Goal: Task Accomplishment & Management: Complete application form

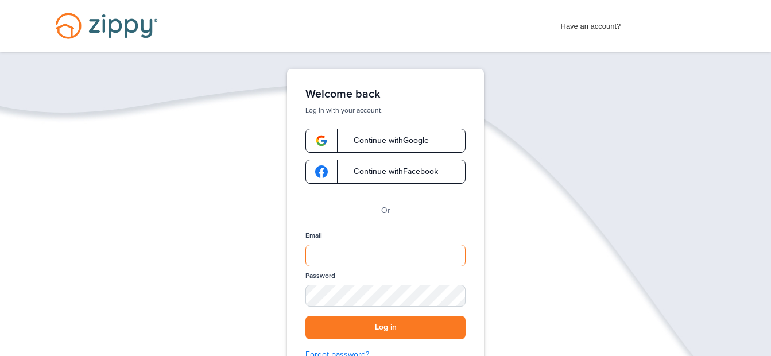
type input "**********"
click at [411, 143] on span "Continue with Google" at bounding box center [385, 141] width 87 height 8
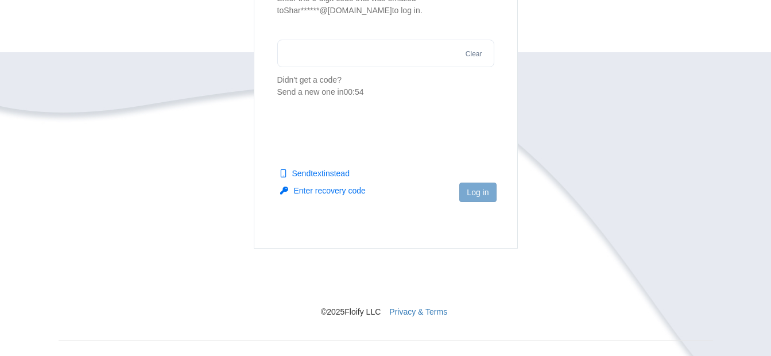
scroll to position [194, 0]
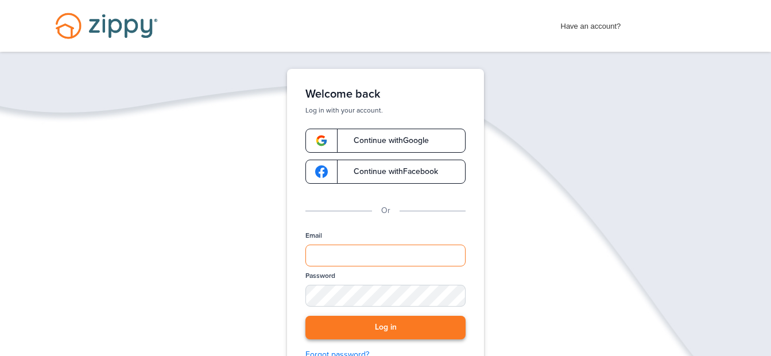
type input "**********"
click at [380, 325] on button "Log in" at bounding box center [386, 328] width 160 height 24
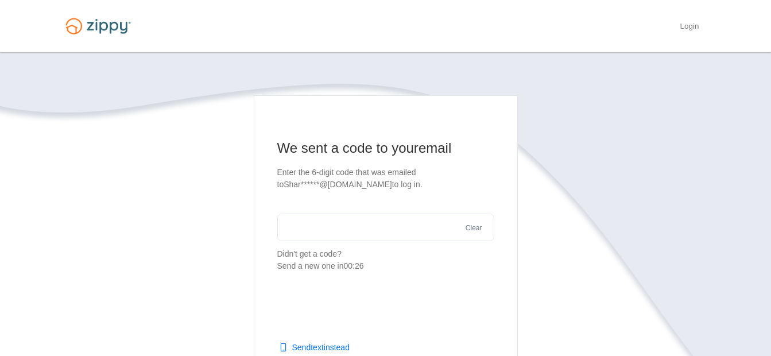
click at [295, 234] on input "text" at bounding box center [385, 228] width 217 height 28
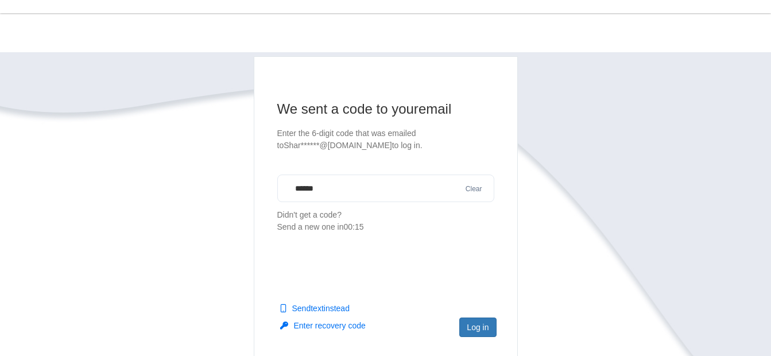
scroll to position [57, 0]
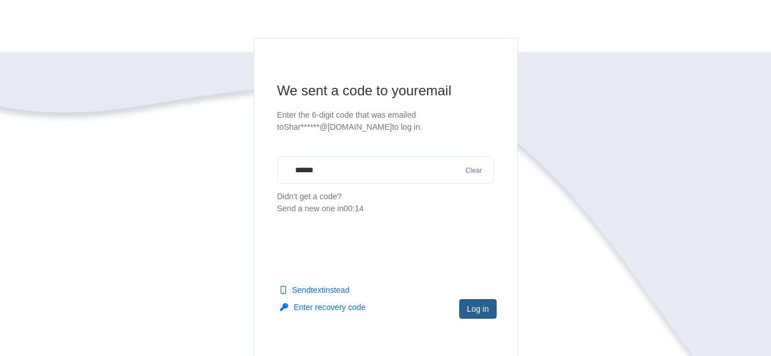
type input "******"
click at [470, 310] on button "Log in" at bounding box center [478, 309] width 37 height 20
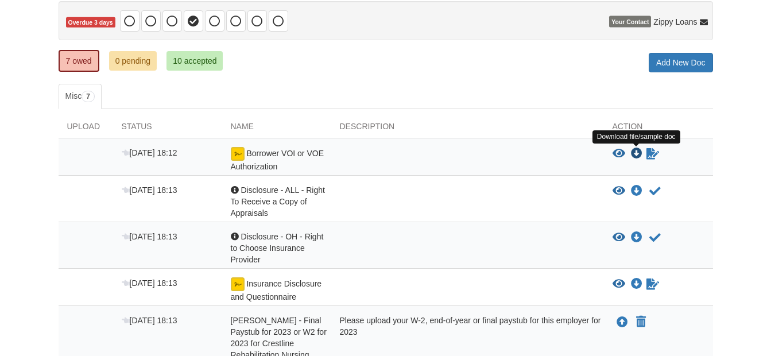
scroll to position [115, 0]
click at [639, 155] on icon "Download Borrower VOI or VOE Authorization" at bounding box center [636, 153] width 11 height 11
click at [654, 155] on icon "Sign Form" at bounding box center [653, 153] width 13 height 11
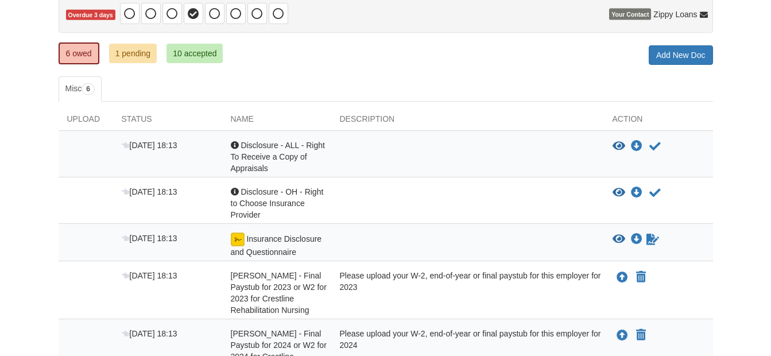
scroll to position [172, 0]
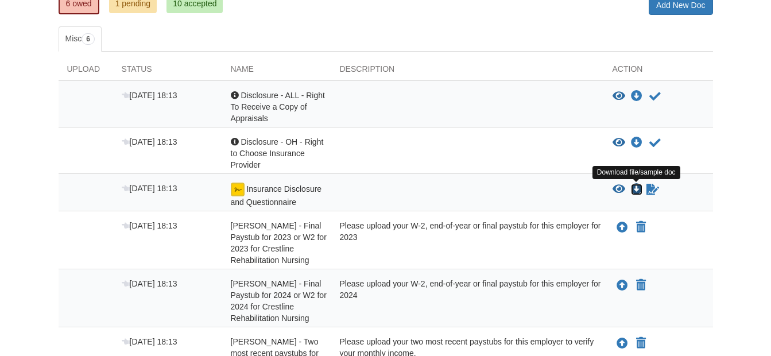
click at [635, 194] on icon "Download Insurance Disclosure and Questionnaire" at bounding box center [636, 189] width 11 height 11
click at [650, 191] on icon "Waiting for your co-borrower to e-sign" at bounding box center [653, 189] width 13 height 11
click at [617, 188] on icon "View Insurance Disclosure and Questionnaire" at bounding box center [619, 189] width 13 height 11
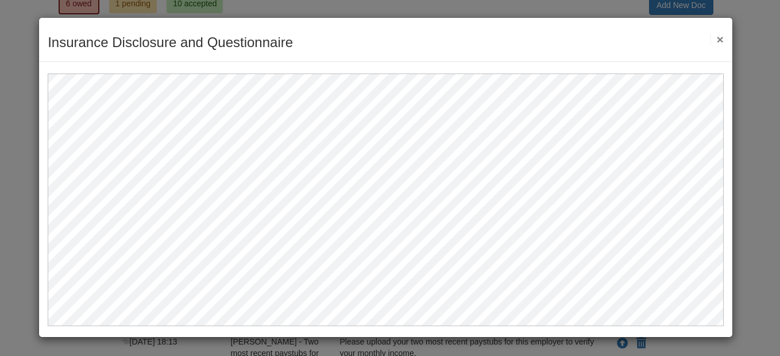
click at [717, 40] on button "×" at bounding box center [717, 39] width 13 height 12
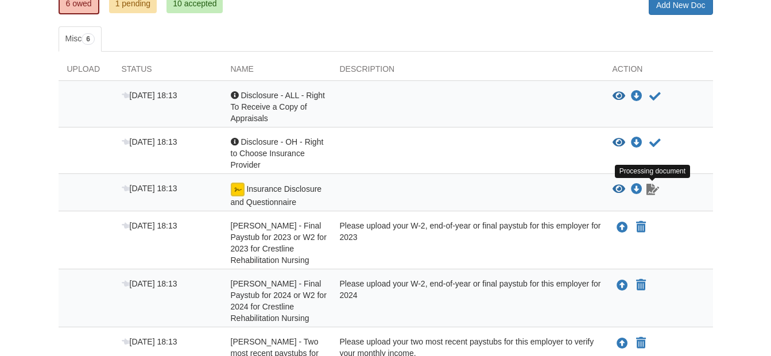
click at [656, 191] on icon "Waiting for your co-borrower to e-sign" at bounding box center [653, 189] width 13 height 11
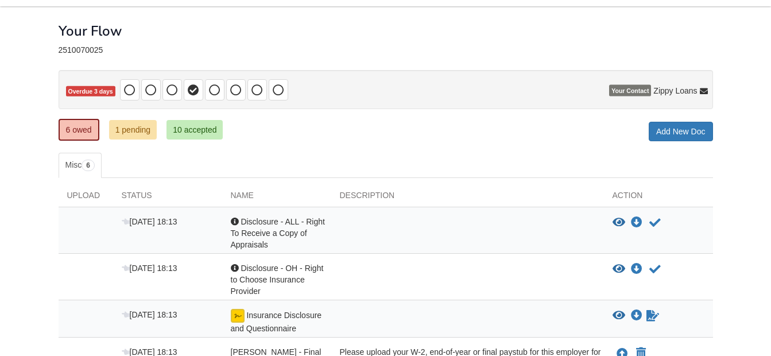
scroll to position [7, 0]
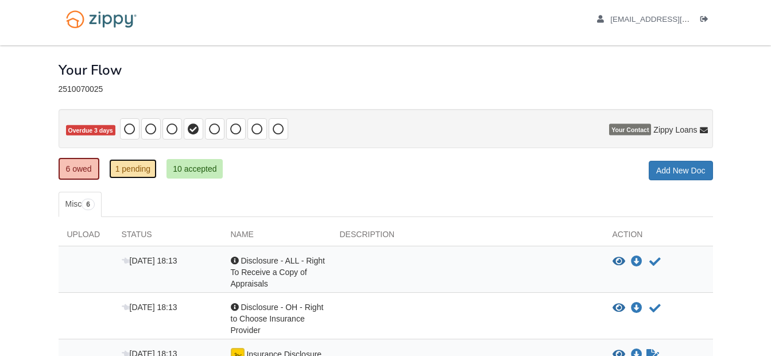
click at [138, 172] on link "1 pending" at bounding box center [133, 169] width 48 height 20
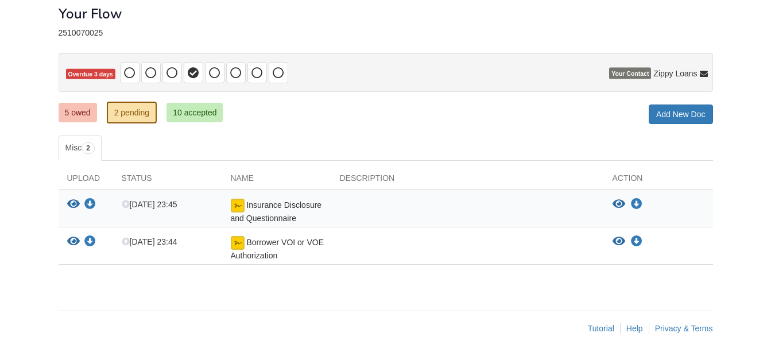
scroll to position [64, 0]
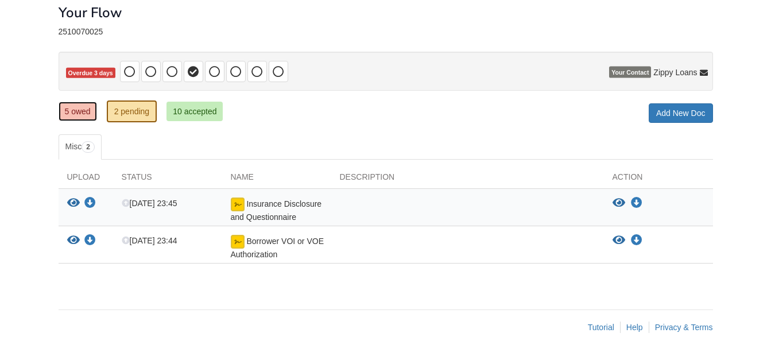
click at [80, 114] on link "5 owed" at bounding box center [78, 112] width 38 height 20
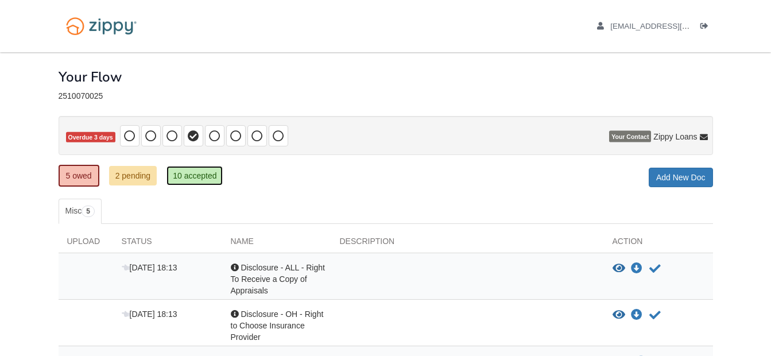
click at [199, 175] on link "10 accepted" at bounding box center [195, 176] width 56 height 20
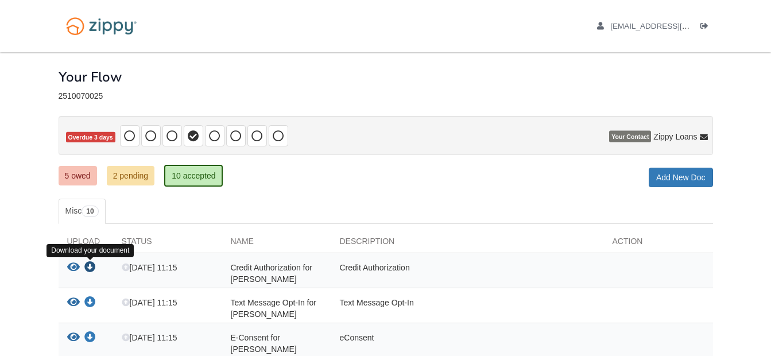
scroll to position [115, 0]
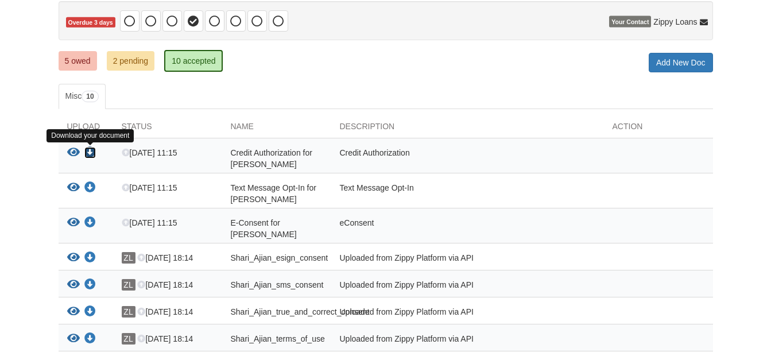
click at [87, 151] on icon "Download Credit Authorization for Shari Ajian" at bounding box center [89, 152] width 11 height 11
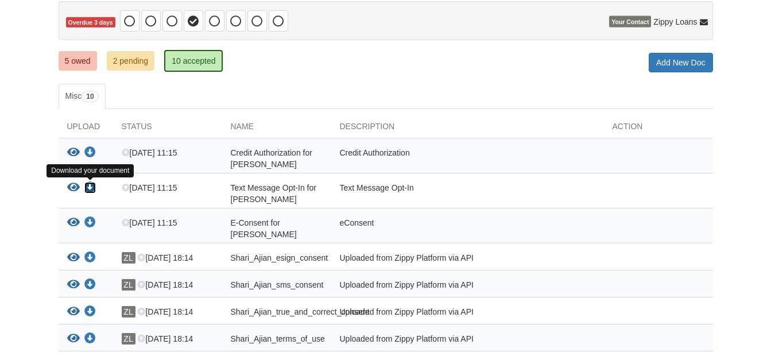
click at [88, 187] on icon "Download Text Message Opt-In for Shari Ajian" at bounding box center [89, 187] width 11 height 11
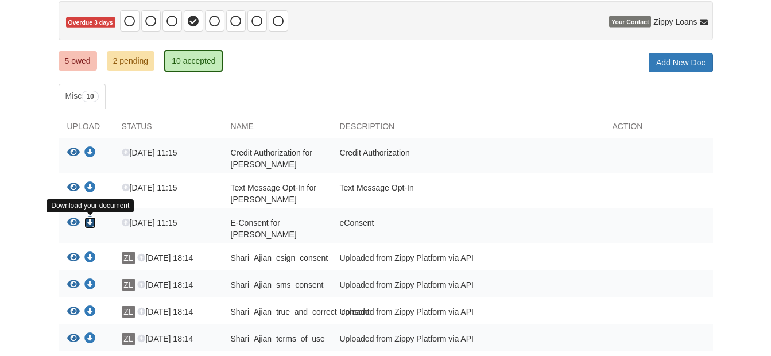
click at [87, 224] on icon "Download E-Consent for Shari Ajian" at bounding box center [89, 222] width 11 height 11
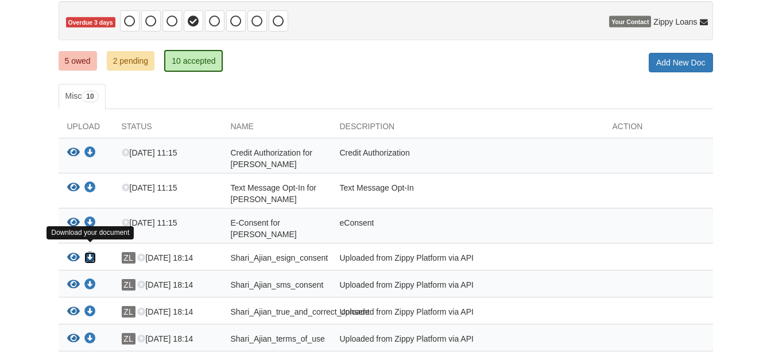
click at [89, 252] on icon "Download Shari_Ajian_esign_consent" at bounding box center [89, 257] width 11 height 11
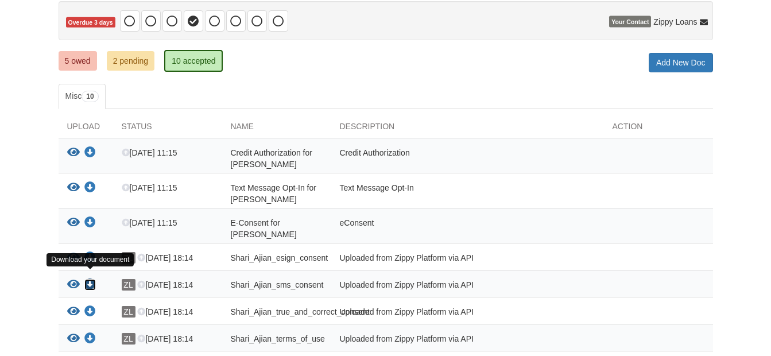
click at [91, 279] on icon "Download Shari_Ajian_sms_consent" at bounding box center [89, 284] width 11 height 11
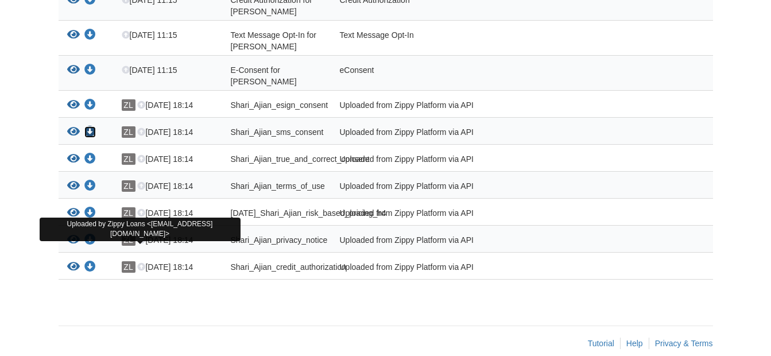
scroll to position [284, 0]
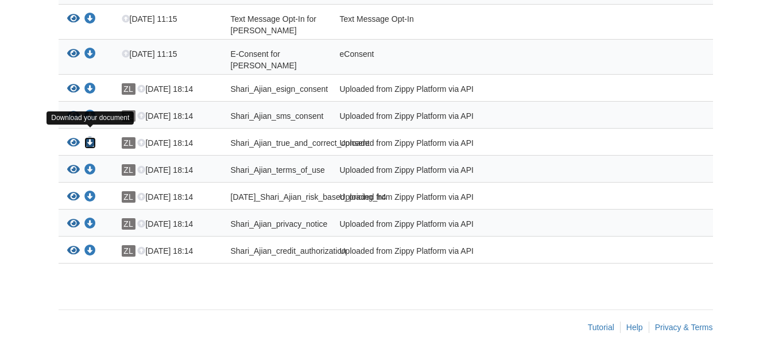
click at [86, 137] on icon "Download Shari_Ajian_true_and_correct_consent" at bounding box center [89, 142] width 11 height 11
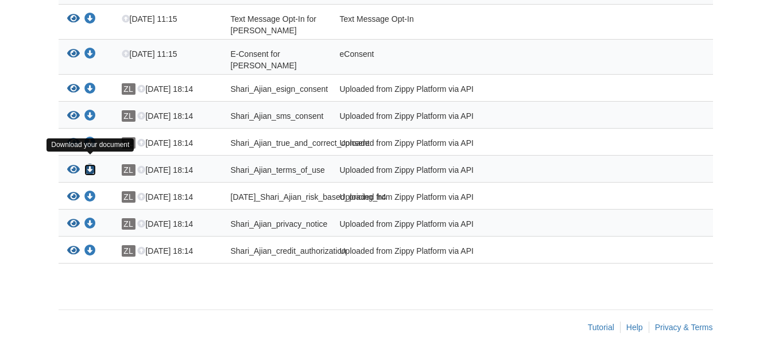
click at [91, 164] on icon "Download Shari_Ajian_terms_of_use" at bounding box center [89, 169] width 11 height 11
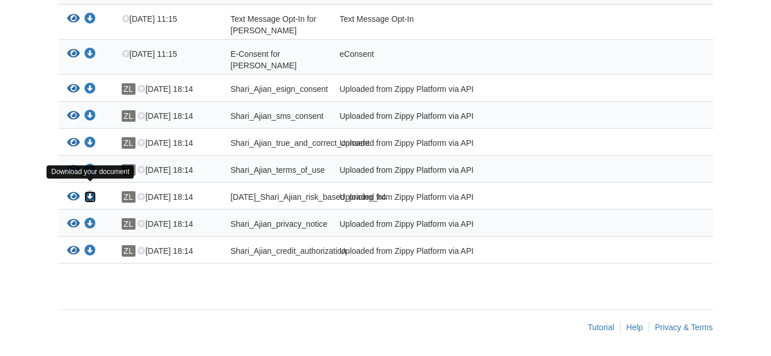
click at [89, 191] on icon "Download 10-07-2025_Shari_Ajian_risk_based_pricing_h4" at bounding box center [89, 196] width 11 height 11
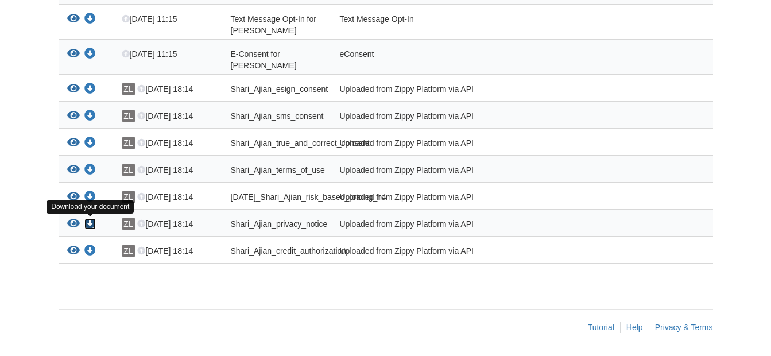
click at [93, 226] on icon "Download Shari_Ajian_privacy_notice" at bounding box center [89, 223] width 11 height 11
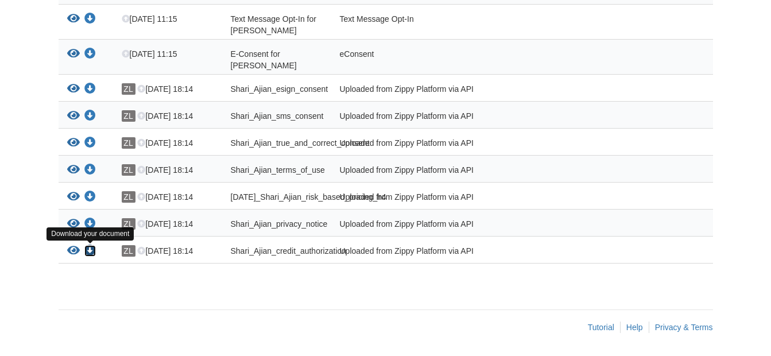
click at [92, 250] on icon "Download Shari_Ajian_credit_authorization" at bounding box center [89, 250] width 11 height 11
click at [70, 251] on icon "View Shari_Ajian_credit_authorization" at bounding box center [73, 250] width 13 height 11
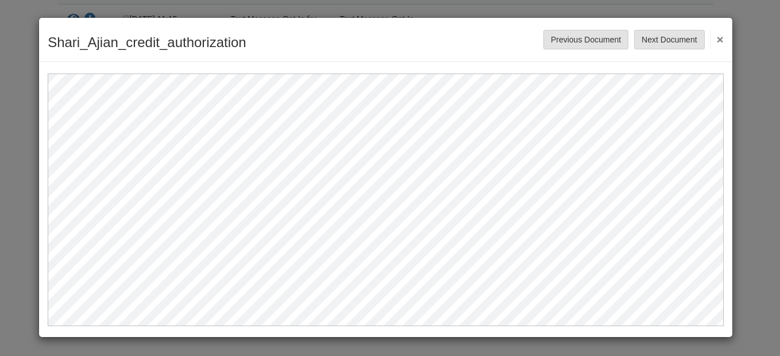
click at [719, 41] on button "×" at bounding box center [717, 39] width 13 height 21
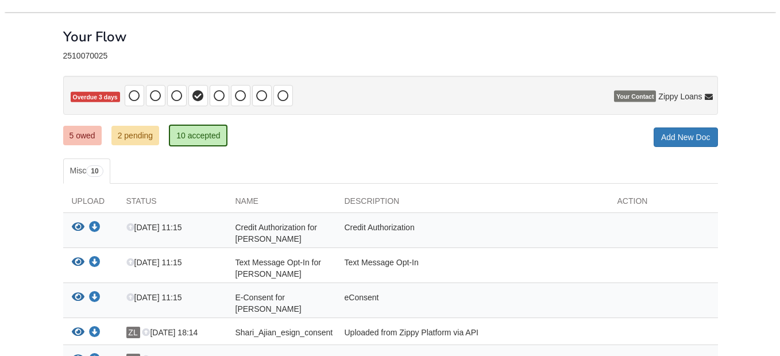
scroll to position [57, 0]
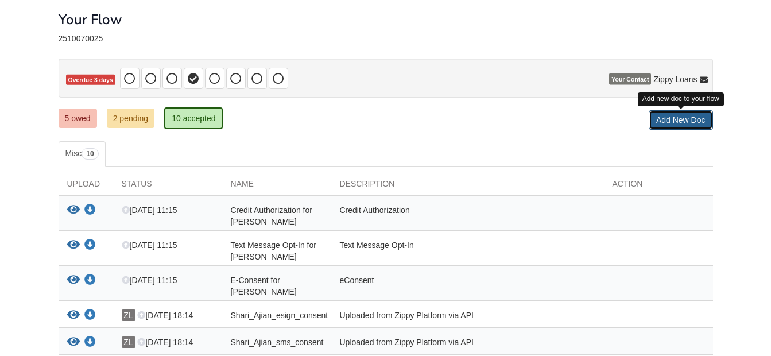
click at [669, 125] on link "Add New Doc" at bounding box center [681, 120] width 64 height 20
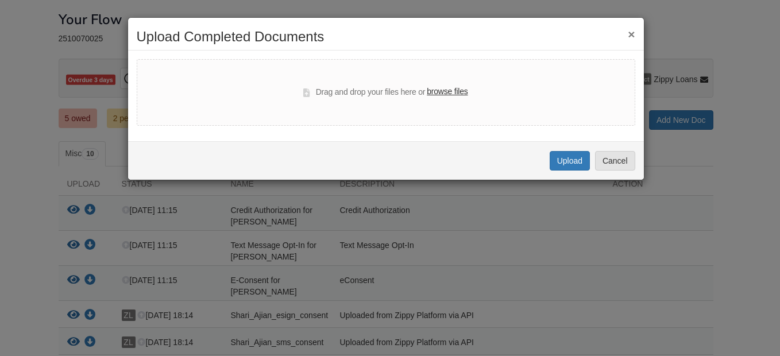
click at [450, 95] on label "browse files" at bounding box center [447, 92] width 41 height 13
click at [0, 0] on input "browse files" at bounding box center [0, 0] width 0 height 0
click at [569, 162] on button "Upload" at bounding box center [570, 161] width 40 height 20
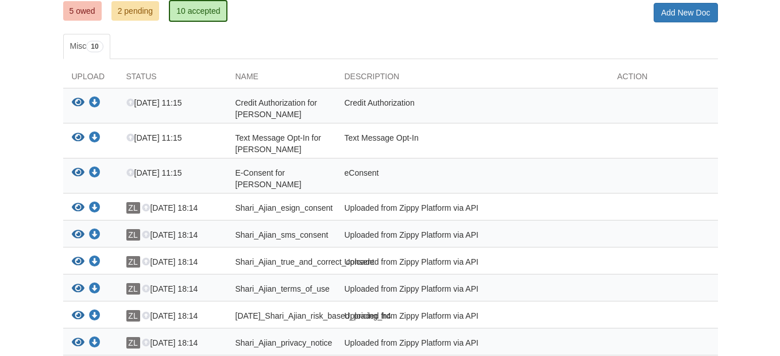
scroll to position [111, 0]
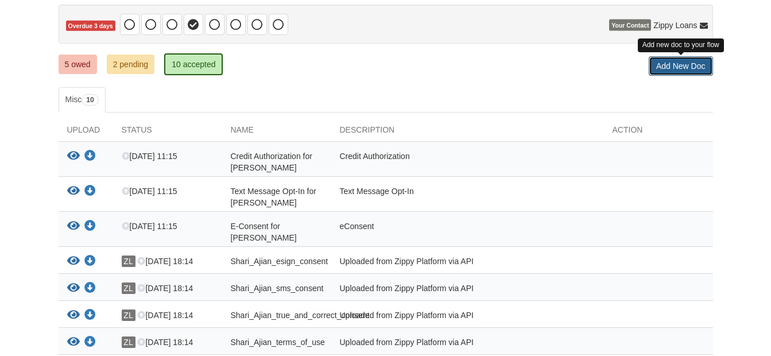
click at [681, 71] on link "Add New Doc" at bounding box center [681, 66] width 64 height 20
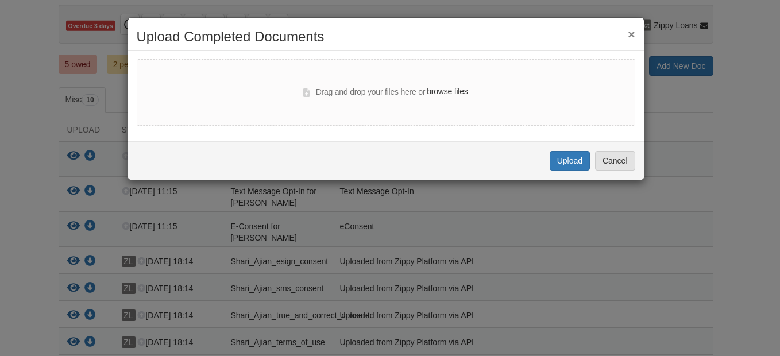
click at [444, 92] on label "browse files" at bounding box center [447, 92] width 41 height 13
click at [0, 0] on input "browse files" at bounding box center [0, 0] width 0 height 0
select select "****"
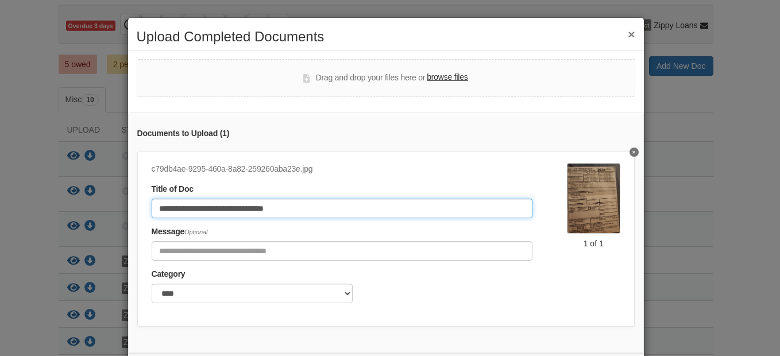
click at [299, 205] on input "**********" at bounding box center [342, 209] width 381 height 20
drag, startPoint x: 333, startPoint y: 210, endPoint x: 152, endPoint y: 196, distance: 182.1
click at [152, 196] on div "**********" at bounding box center [342, 200] width 381 height 35
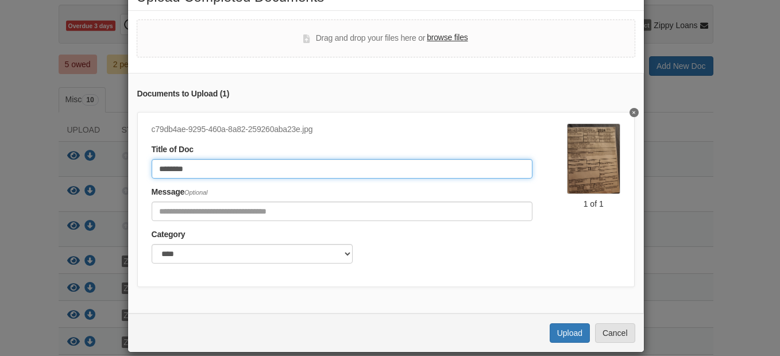
scroll to position [57, 0]
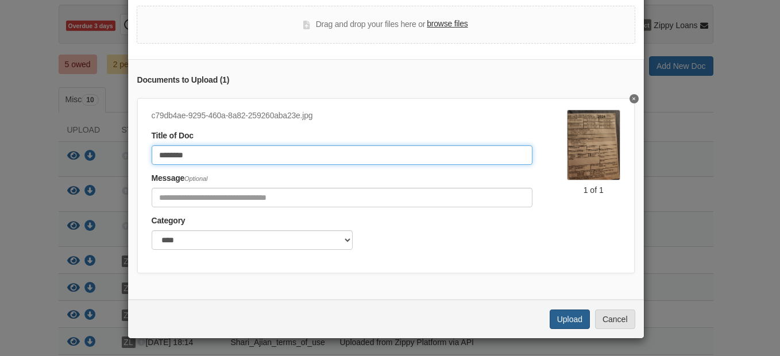
type input "********"
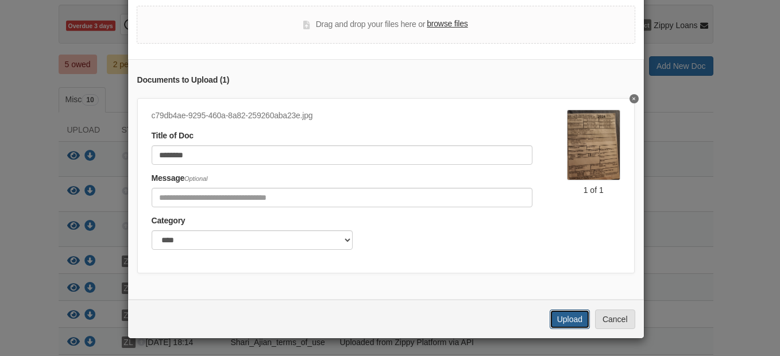
click at [558, 326] on button "Upload" at bounding box center [570, 320] width 40 height 20
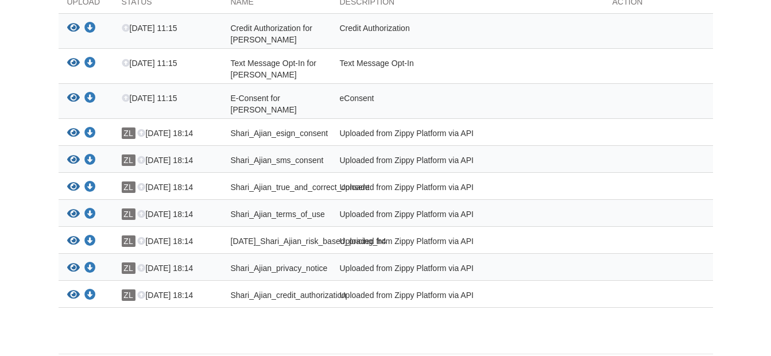
scroll to position [111, 0]
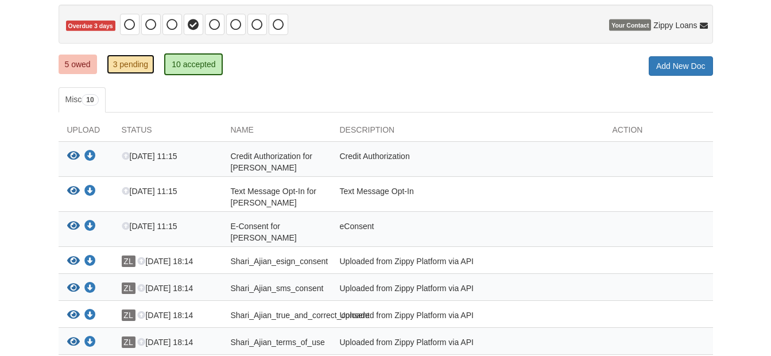
click at [130, 70] on link "3 pending" at bounding box center [131, 65] width 48 height 20
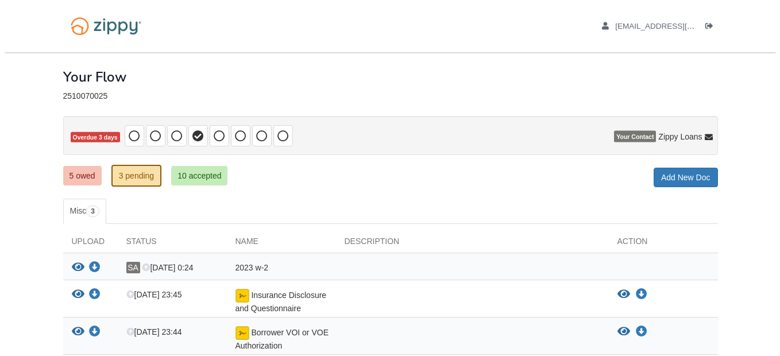
scroll to position [91, 0]
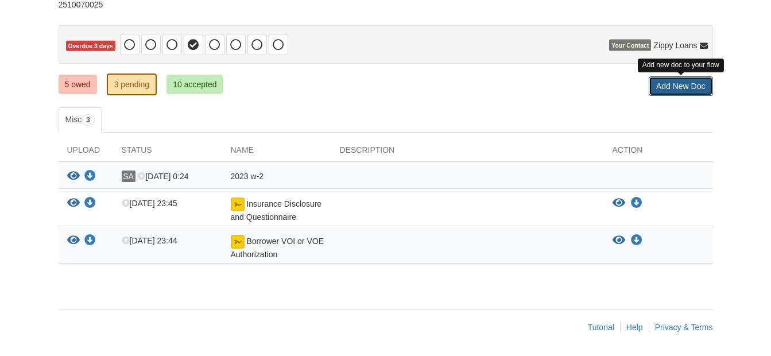
click at [678, 85] on link "Add New Doc" at bounding box center [681, 86] width 64 height 20
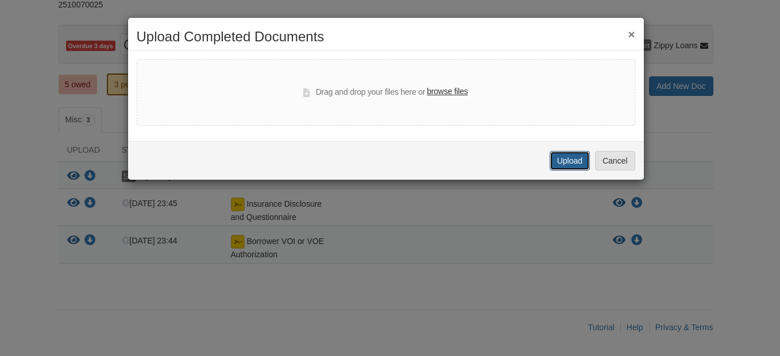
click at [567, 164] on button "Upload" at bounding box center [570, 161] width 40 height 20
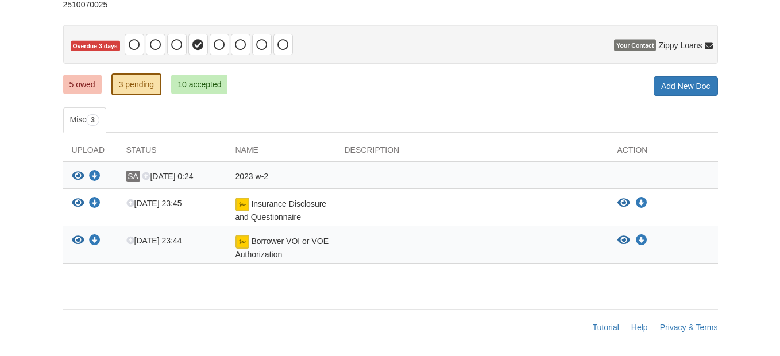
scroll to position [91, 0]
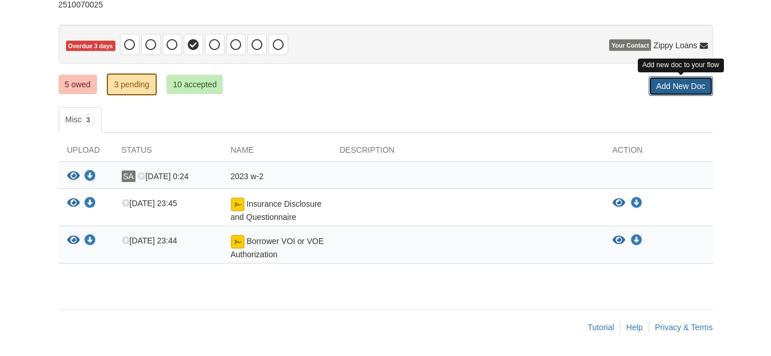
click at [669, 89] on link "Add New Doc" at bounding box center [681, 86] width 64 height 20
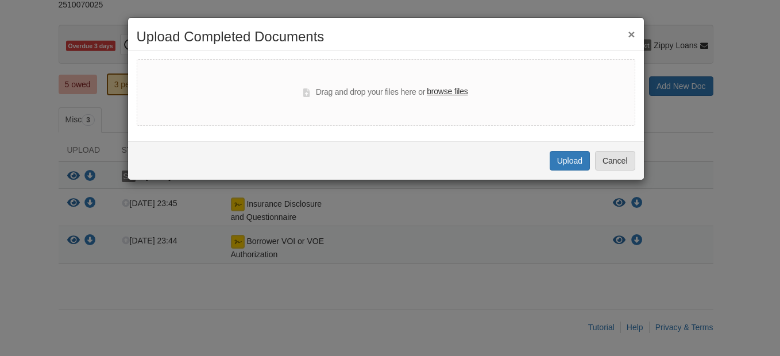
click at [442, 93] on label "browse files" at bounding box center [447, 92] width 41 height 13
click at [0, 0] on input "browse files" at bounding box center [0, 0] width 0 height 0
click at [443, 91] on label "browse files" at bounding box center [447, 92] width 41 height 13
click at [0, 0] on input "browse files" at bounding box center [0, 0] width 0 height 0
click at [445, 89] on label "browse files" at bounding box center [447, 92] width 41 height 13
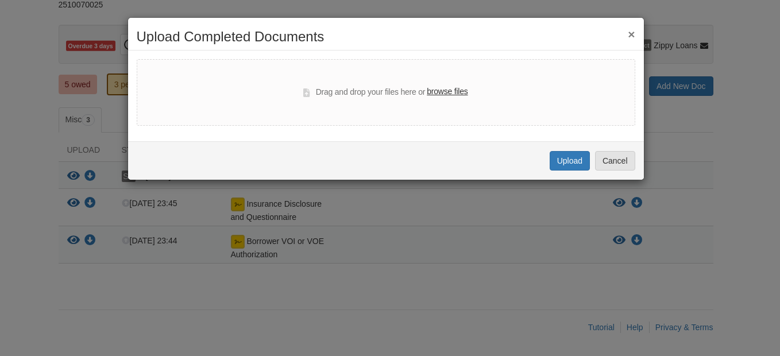
click at [0, 0] on input "browse files" at bounding box center [0, 0] width 0 height 0
select select "****"
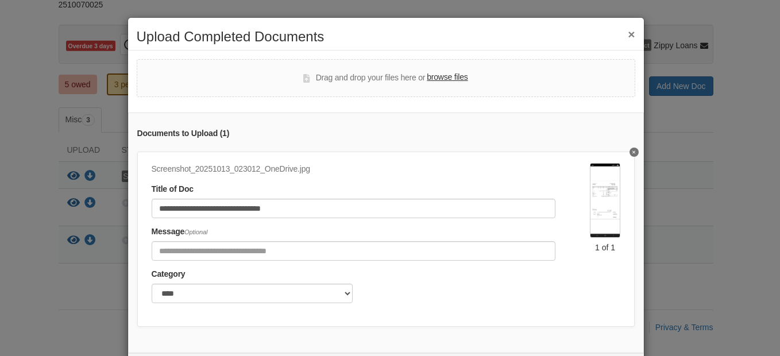
click at [317, 175] on div "Screenshot_20251013_023012_OneDrive.jpg" at bounding box center [354, 169] width 404 height 13
drag, startPoint x: 314, startPoint y: 167, endPoint x: 307, endPoint y: 167, distance: 7.5
click at [307, 167] on div "Screenshot_20251013_023012_OneDrive.jpg" at bounding box center [354, 169] width 404 height 13
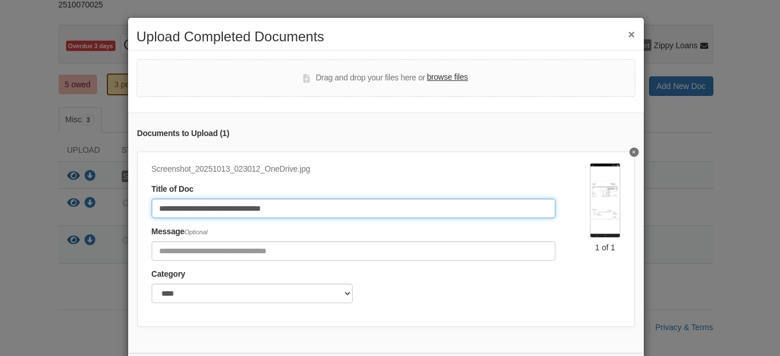
click at [317, 214] on input "**********" at bounding box center [354, 209] width 404 height 20
type input "*"
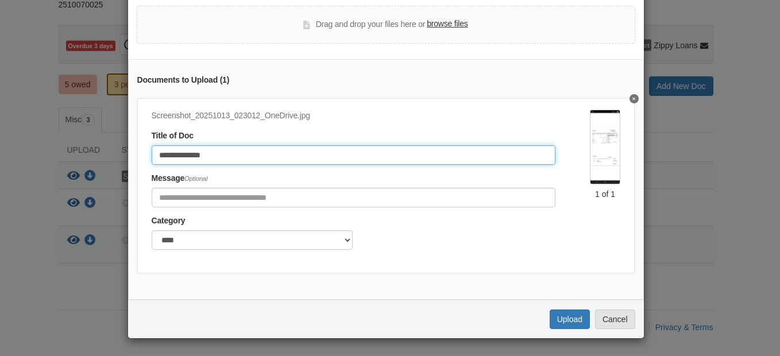
scroll to position [62, 0]
type input "**********"
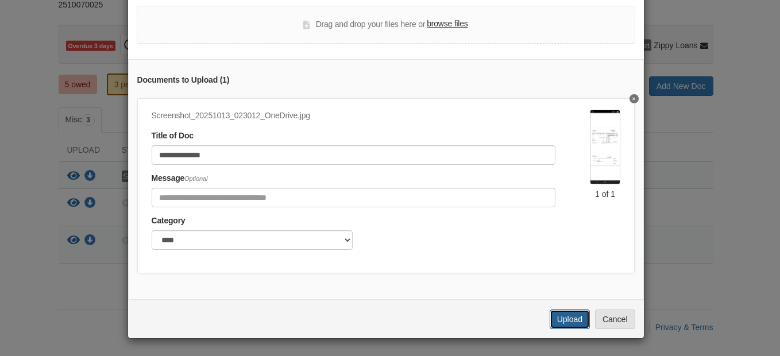
click at [566, 322] on button "Upload" at bounding box center [570, 320] width 40 height 20
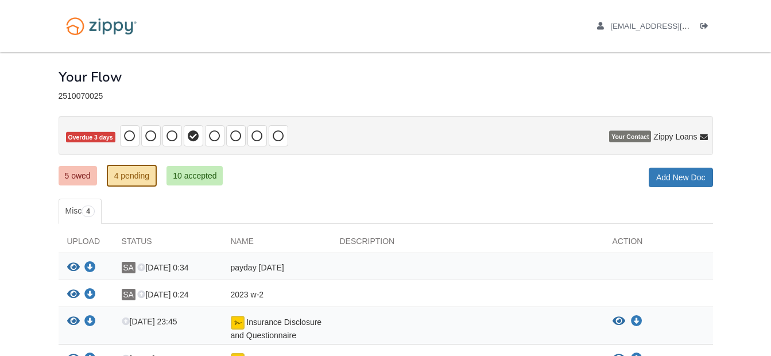
scroll to position [91, 0]
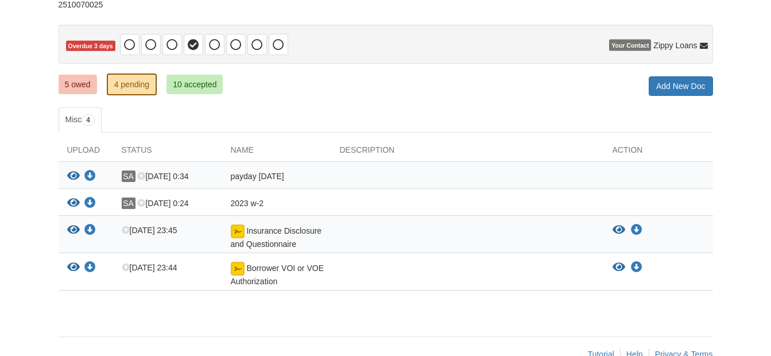
drag, startPoint x: 0, startPoint y: 0, endPoint x: 441, endPoint y: 229, distance: 496.4
click at [441, 240] on div "× × × Pending Add Document Notice document will be included in the email sent t…" at bounding box center [386, 143] width 655 height 364
